Goal: Information Seeking & Learning: Understand process/instructions

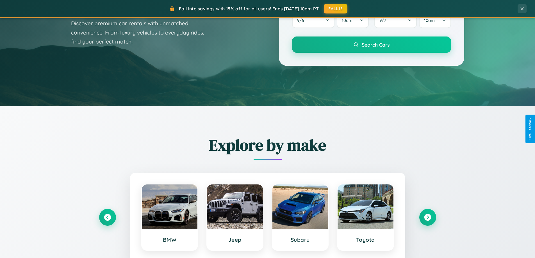
scroll to position [1080, 0]
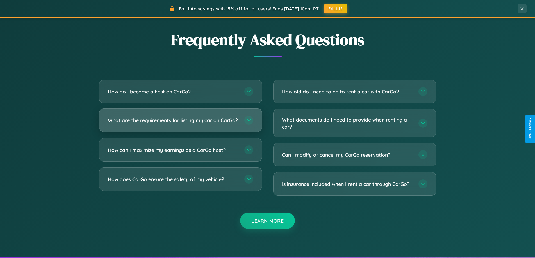
click at [180, 123] on h3 "What are the requirements for listing my car on CarGo?" at bounding box center [173, 120] width 131 height 7
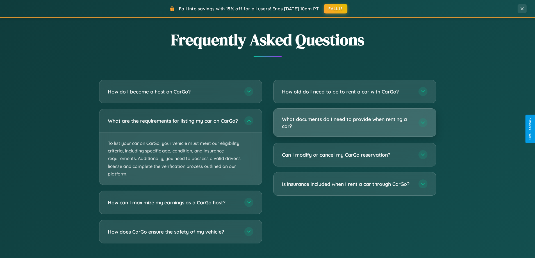
click at [354, 123] on h3 "What documents do I need to provide when renting a car?" at bounding box center [347, 123] width 131 height 14
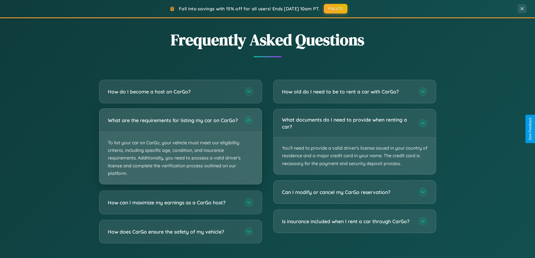
click at [180, 149] on p "To list your car on CarGo, your vehicle must meet our eligibility criteria, inc…" at bounding box center [180, 158] width 162 height 52
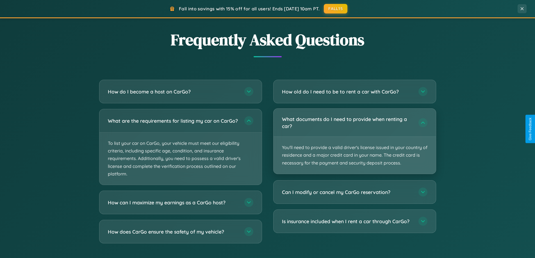
click at [354, 141] on p "You'll need to provide a valid driver's license issued in your country of resid…" at bounding box center [354, 155] width 162 height 37
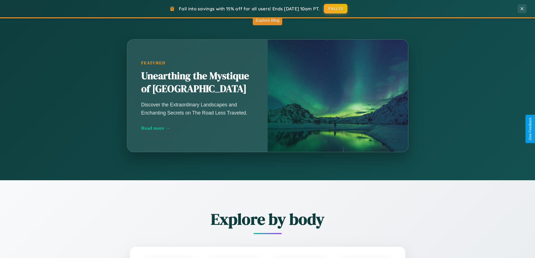
scroll to position [242, 0]
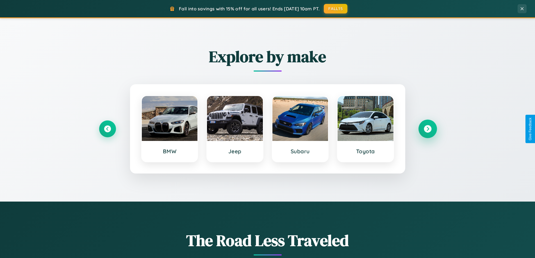
click at [427, 129] on icon at bounding box center [428, 129] width 8 height 8
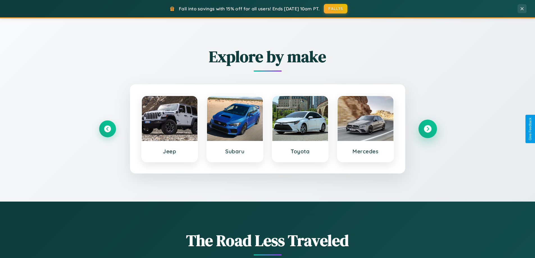
click at [427, 129] on icon at bounding box center [428, 129] width 8 height 8
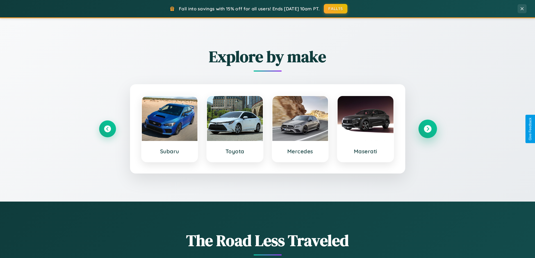
click at [427, 129] on icon at bounding box center [428, 129] width 8 height 8
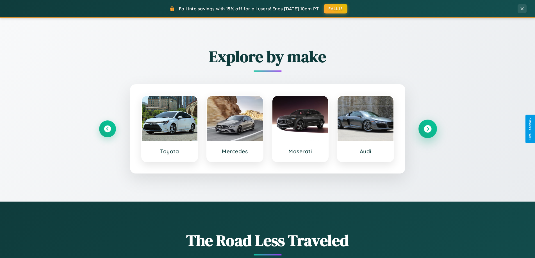
click at [427, 129] on icon at bounding box center [428, 129] width 8 height 8
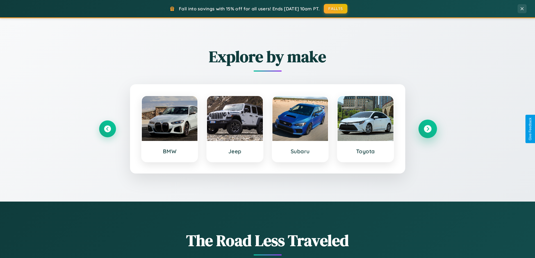
click at [427, 129] on icon at bounding box center [428, 129] width 8 height 8
